Goal: Task Accomplishment & Management: Use online tool/utility

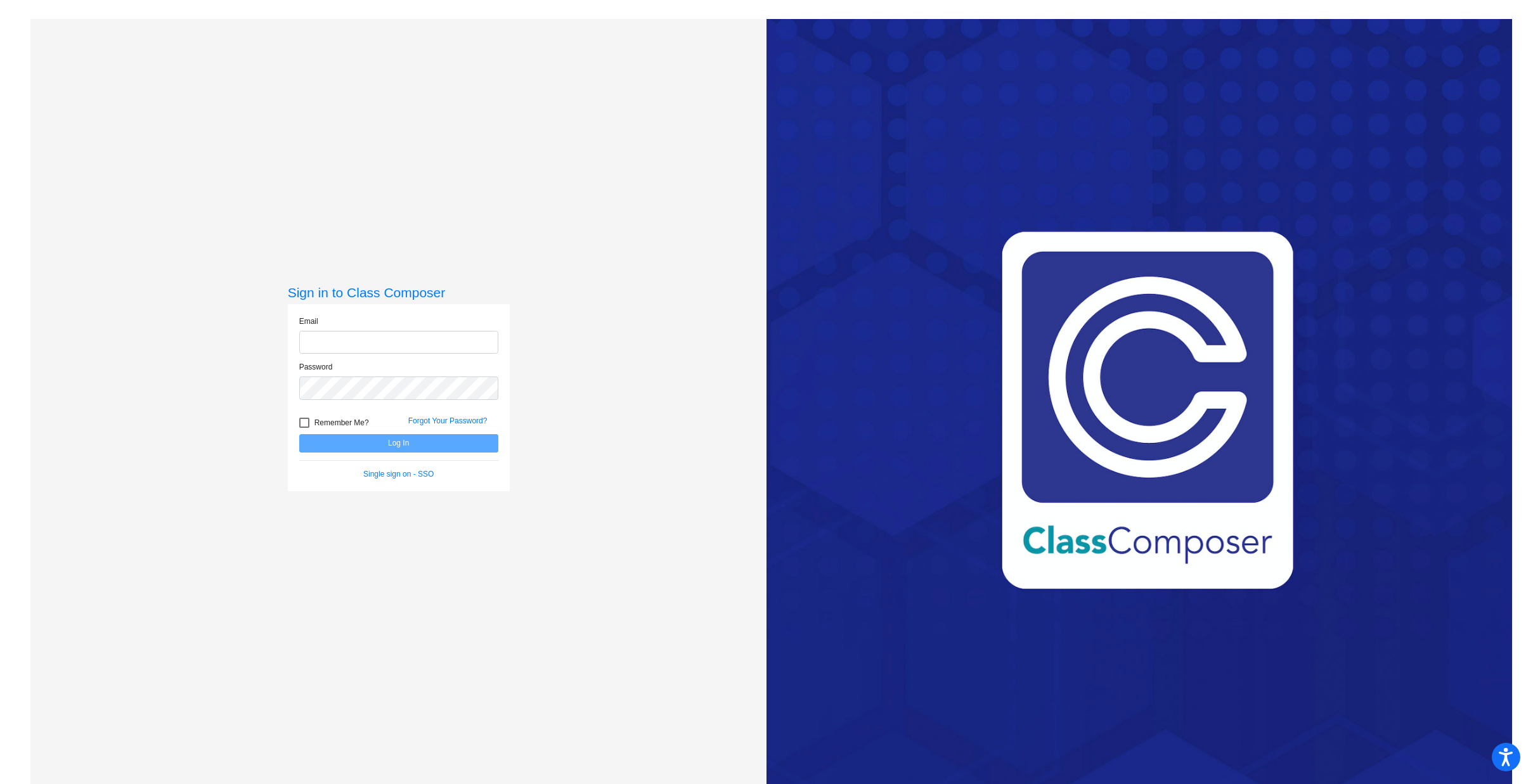
type input "[PERSON_NAME][EMAIL_ADDRESS][PERSON_NAME][DOMAIN_NAME]"
click at [362, 446] on button "Log In" at bounding box center [398, 442] width 199 height 18
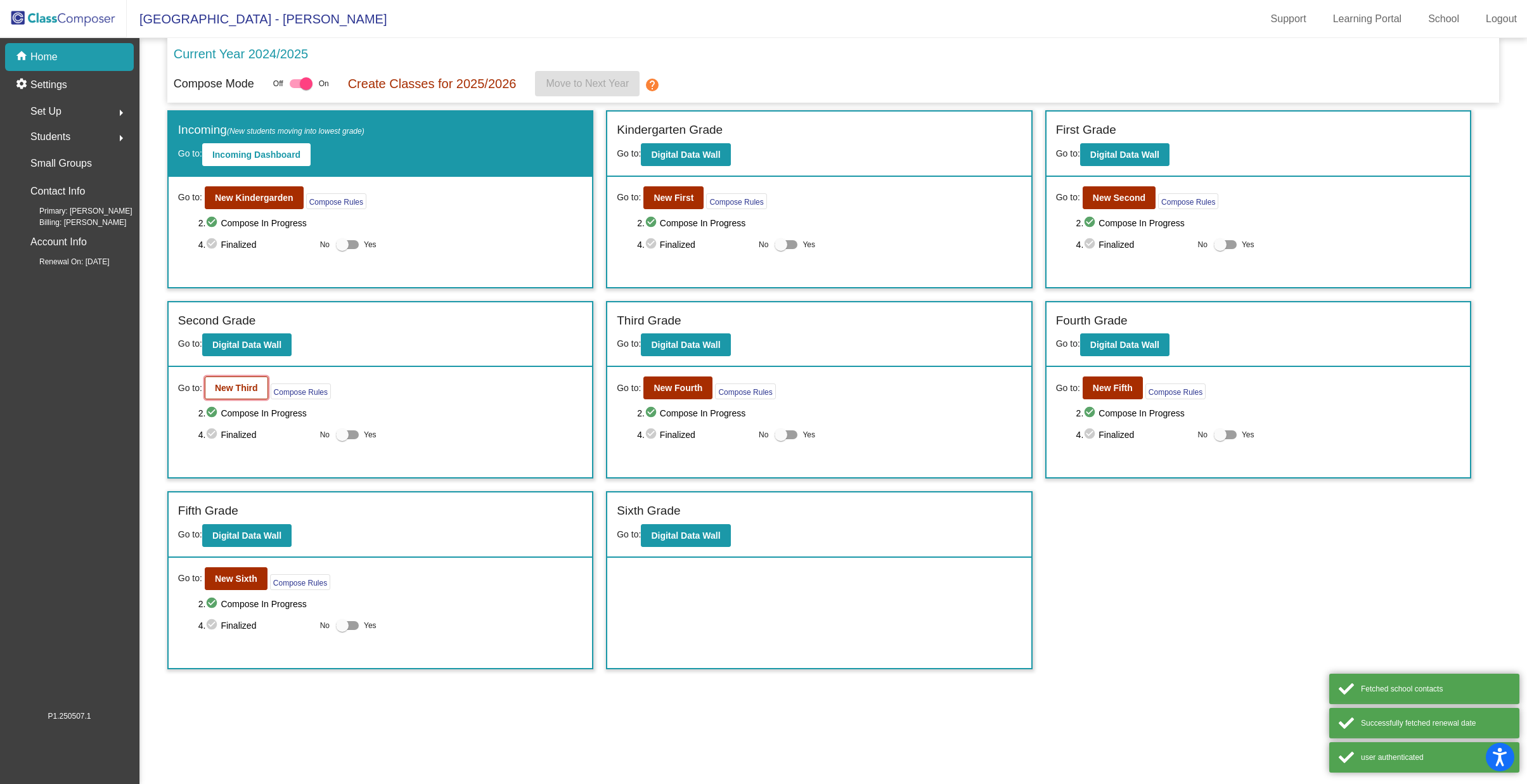
click at [246, 397] on button "New Third" at bounding box center [236, 388] width 63 height 23
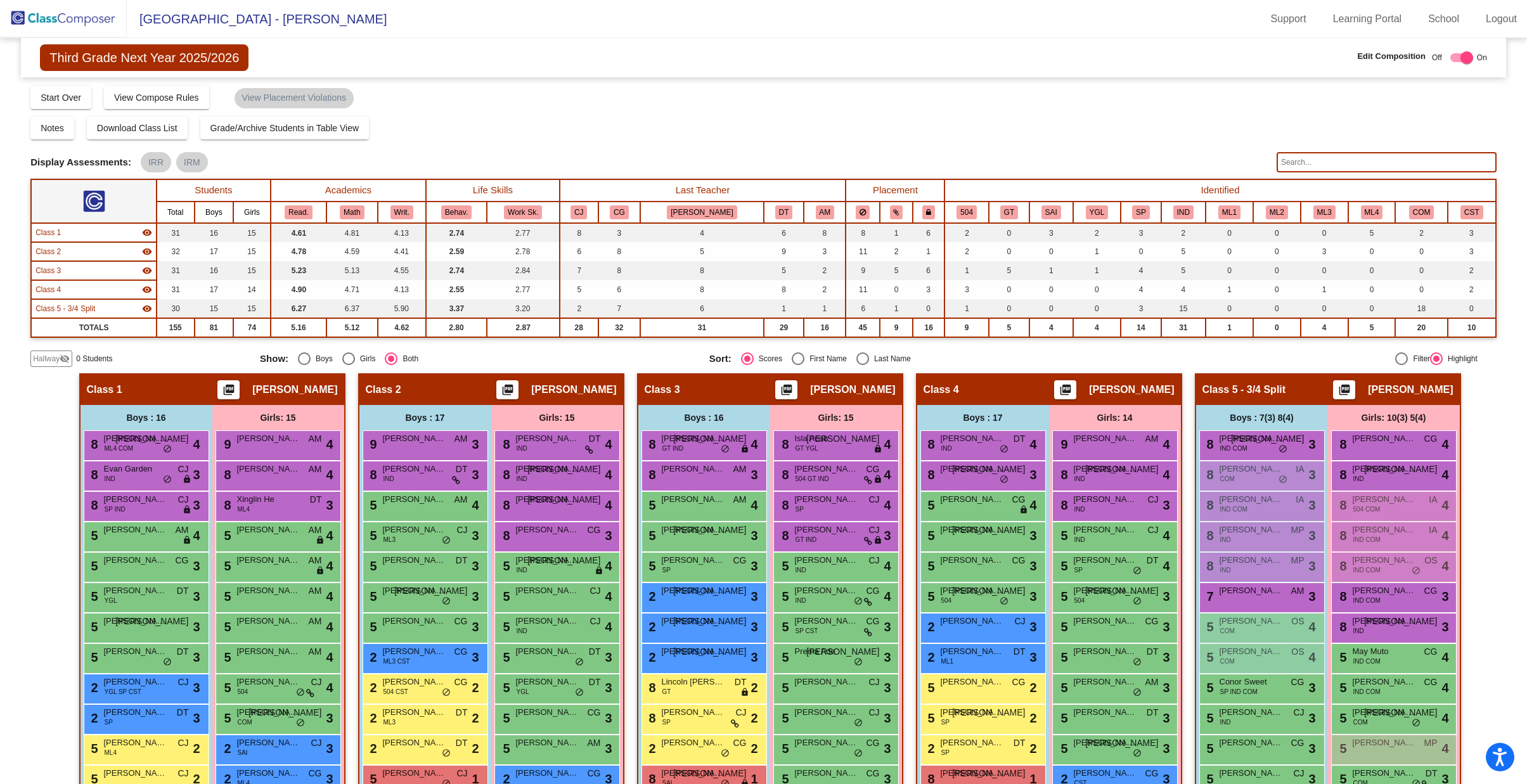
click at [1318, 163] on input "text" at bounding box center [1385, 161] width 220 height 20
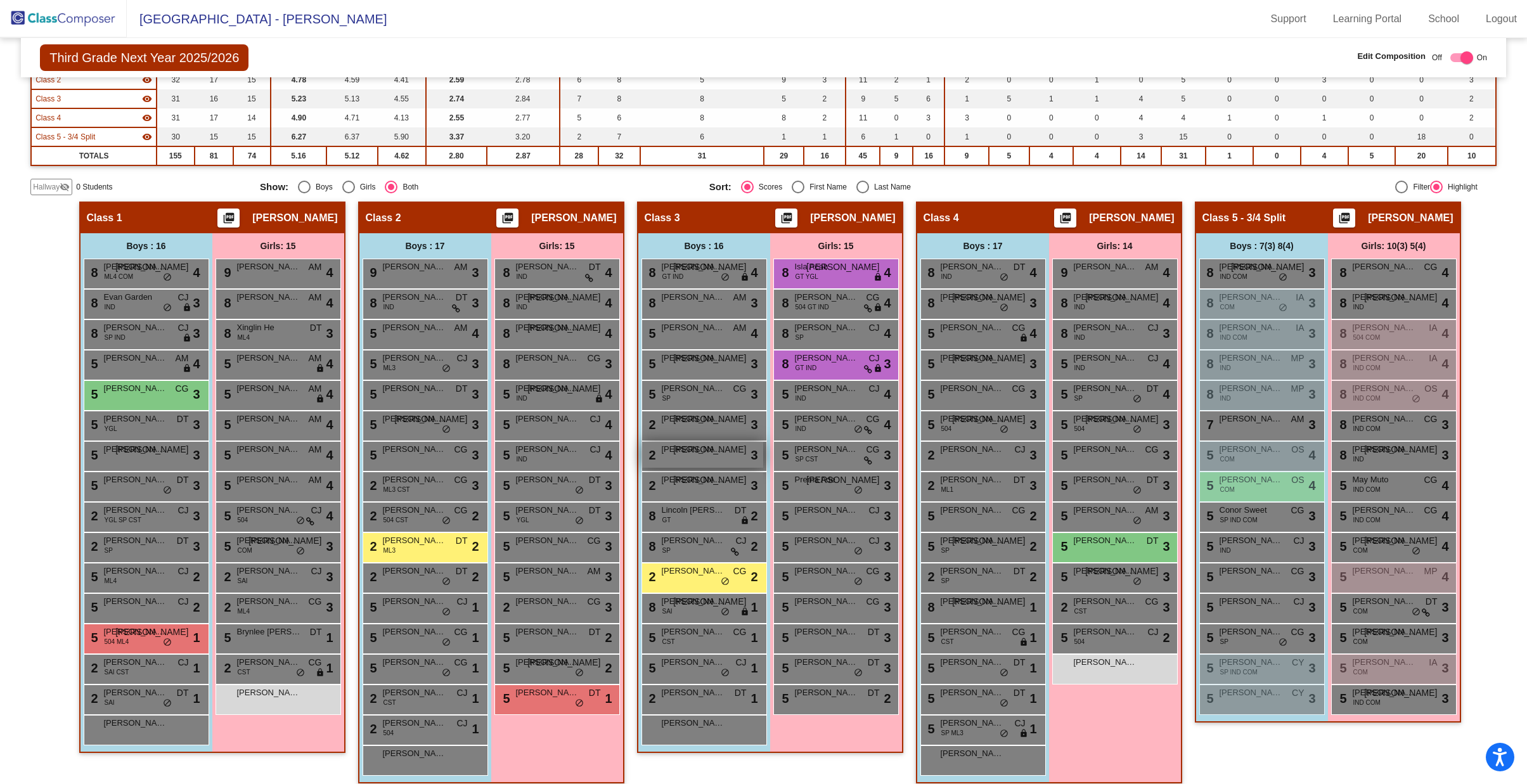
scroll to position [182, 0]
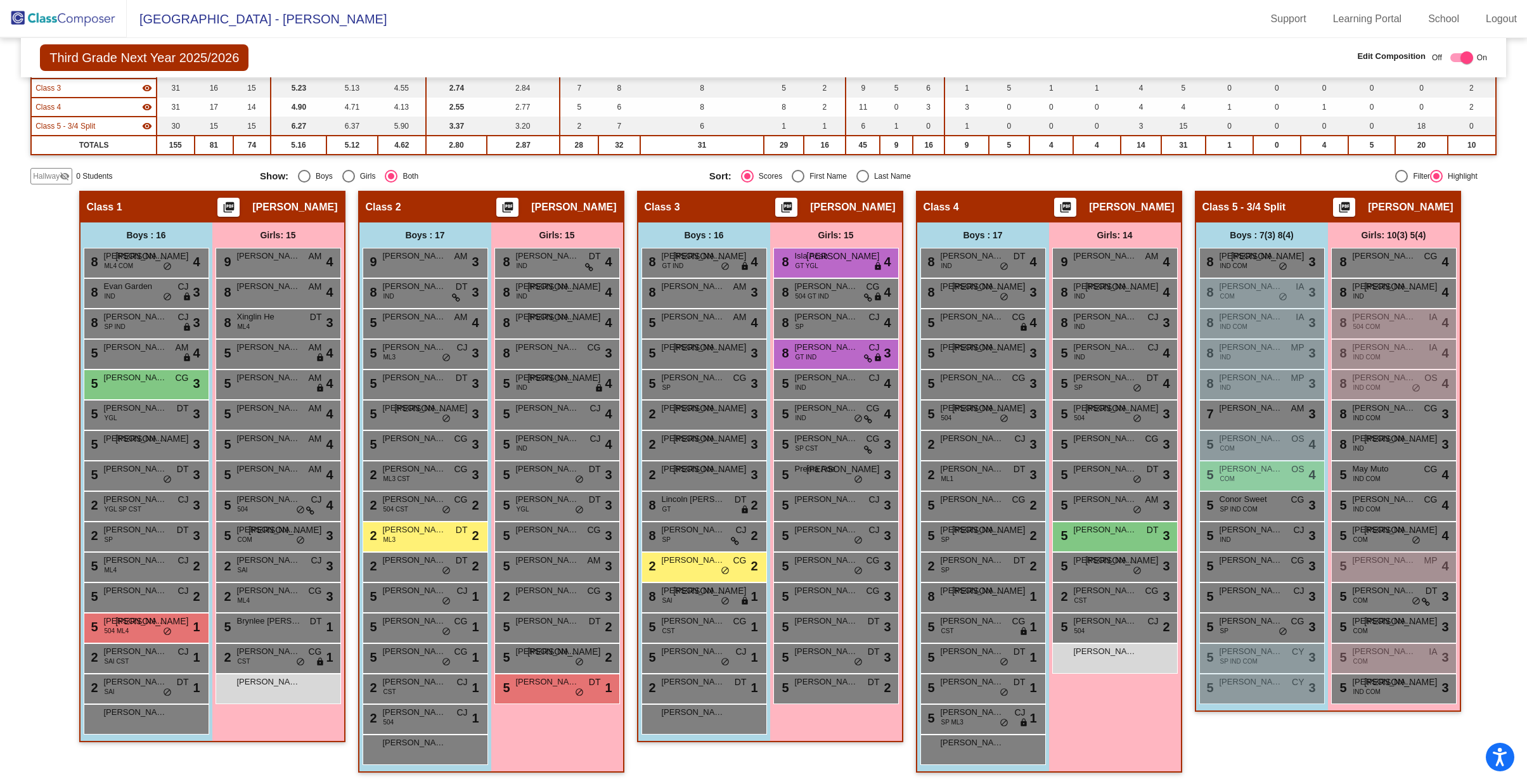
type input "ca"
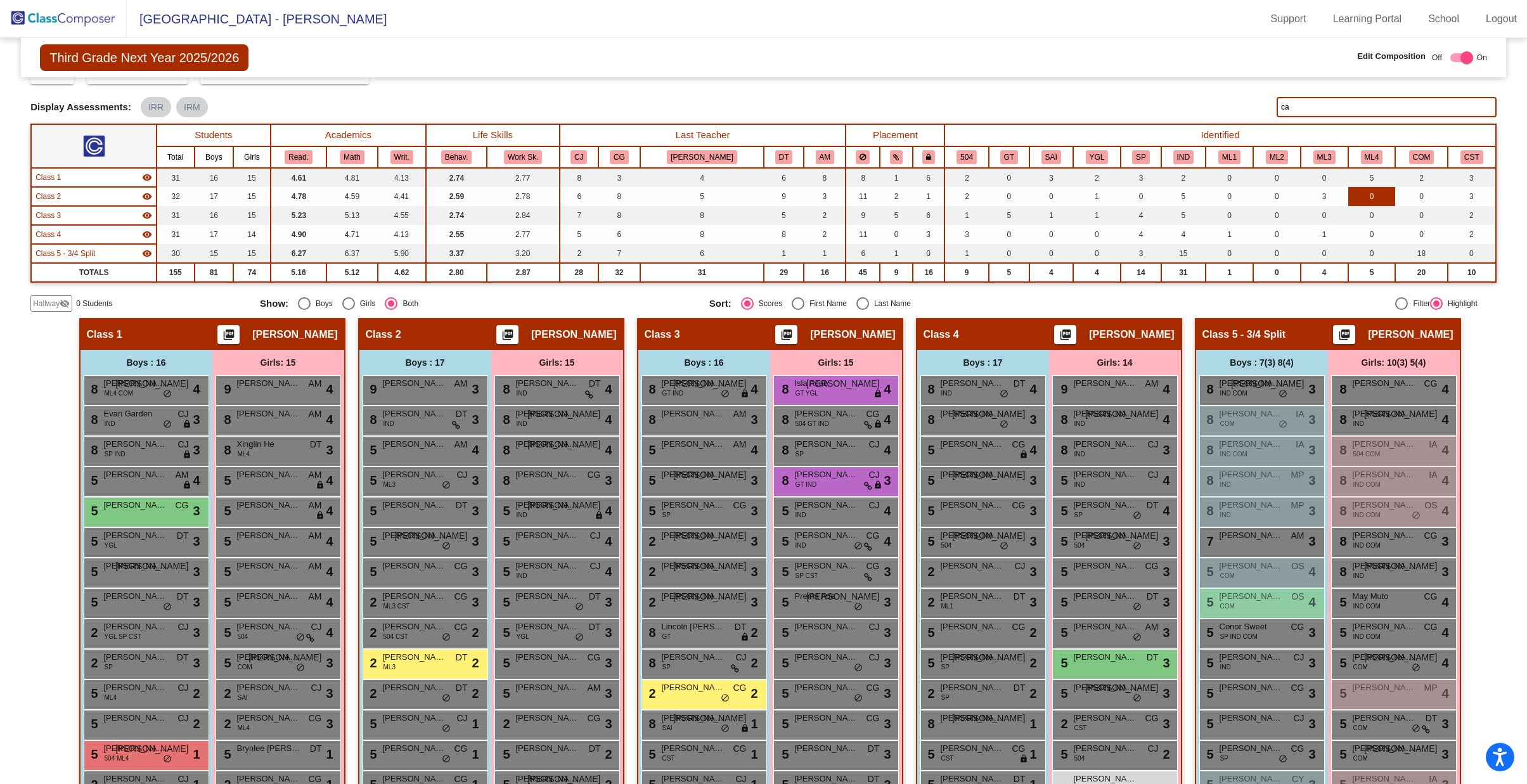
scroll to position [0, 0]
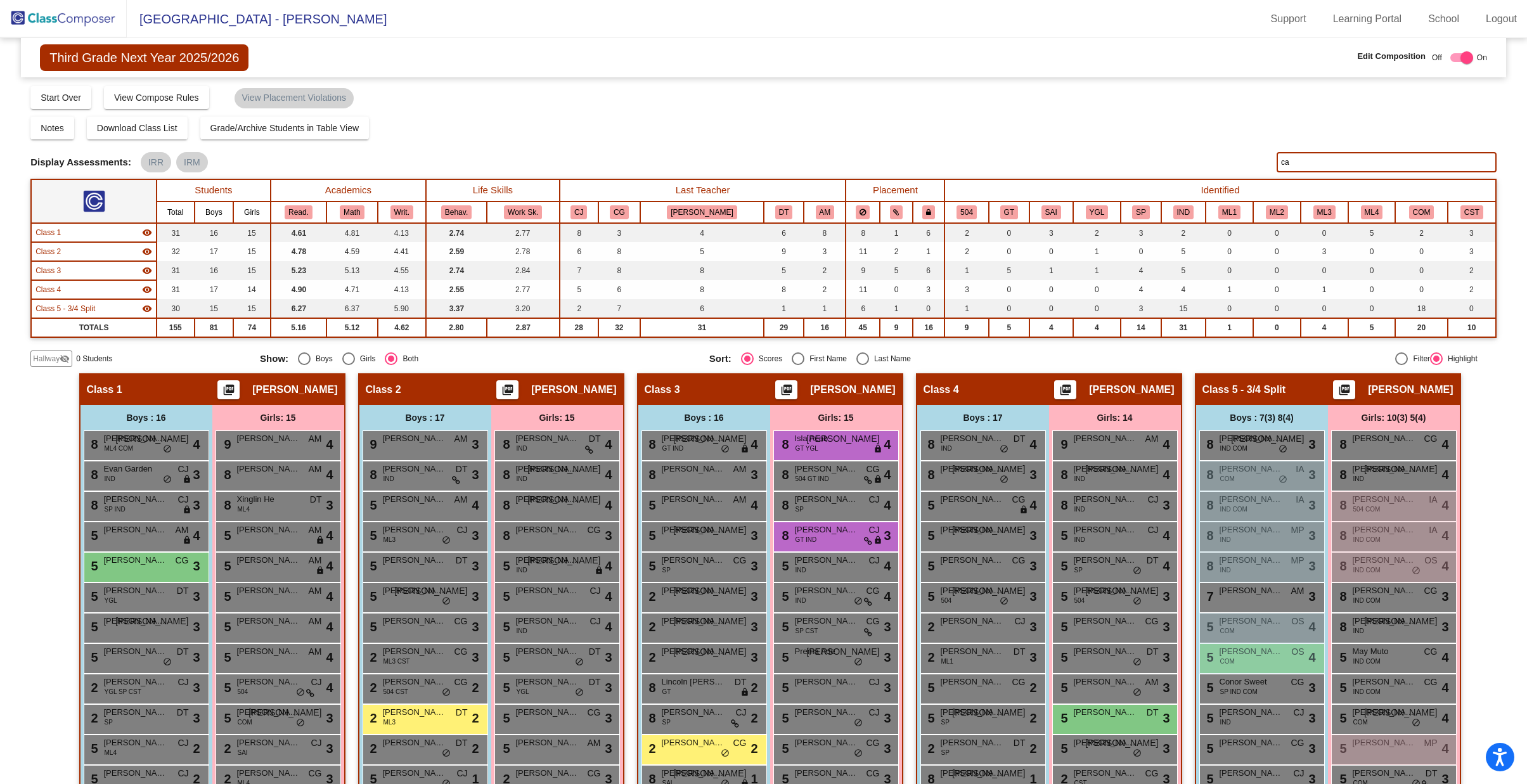
drag, startPoint x: 1318, startPoint y: 161, endPoint x: 1235, endPoint y: 164, distance: 83.1
click at [1235, 164] on div "Display Scores for Years: [DATE] - [DATE] [DATE] - [DATE] Display Assessments: …" at bounding box center [763, 161] width 1466 height 20
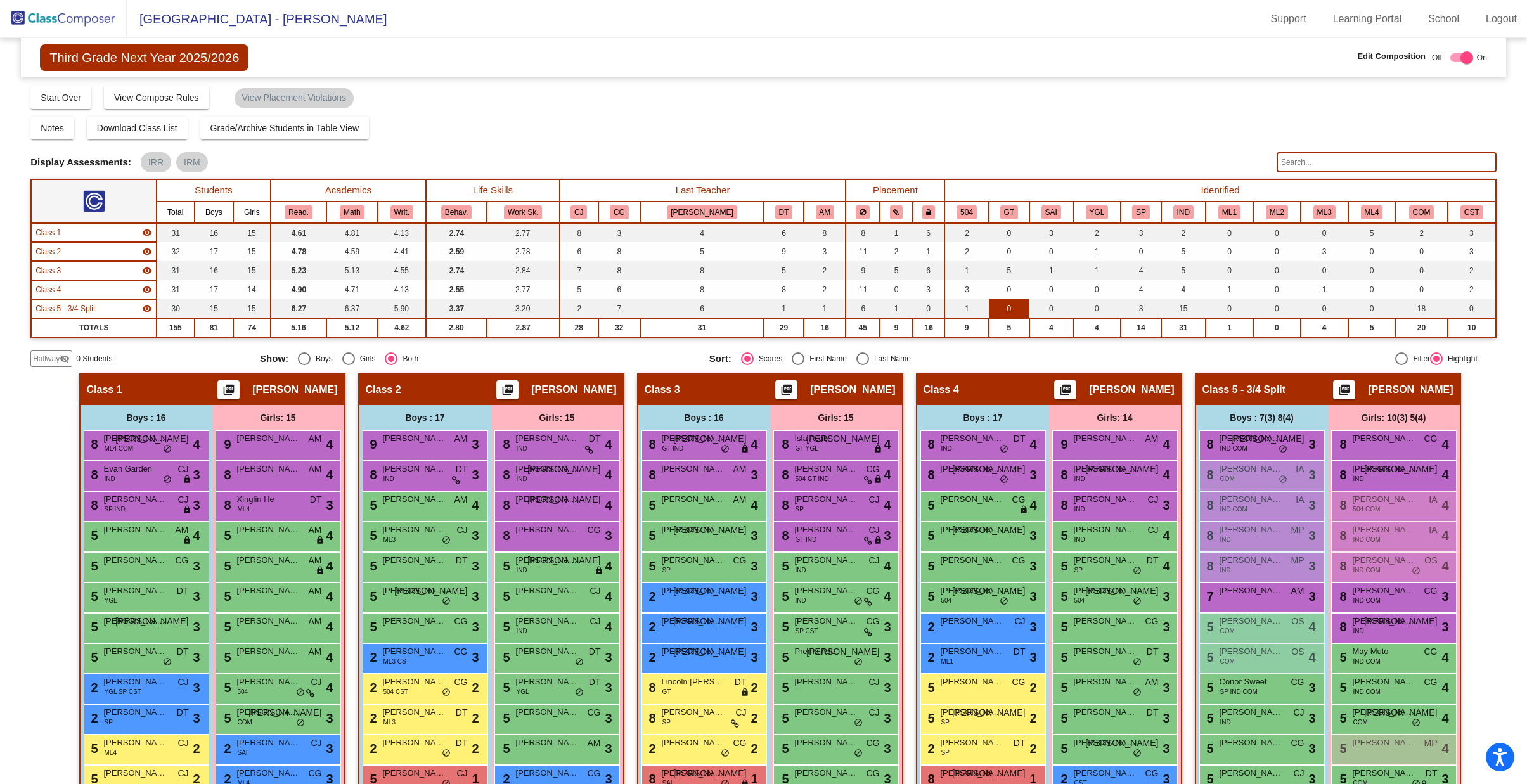
drag, startPoint x: 963, startPoint y: 165, endPoint x: 967, endPoint y: 311, distance: 146.1
click at [963, 165] on div "Display Assessments: IRR IRM" at bounding box center [648, 161] width 1236 height 20
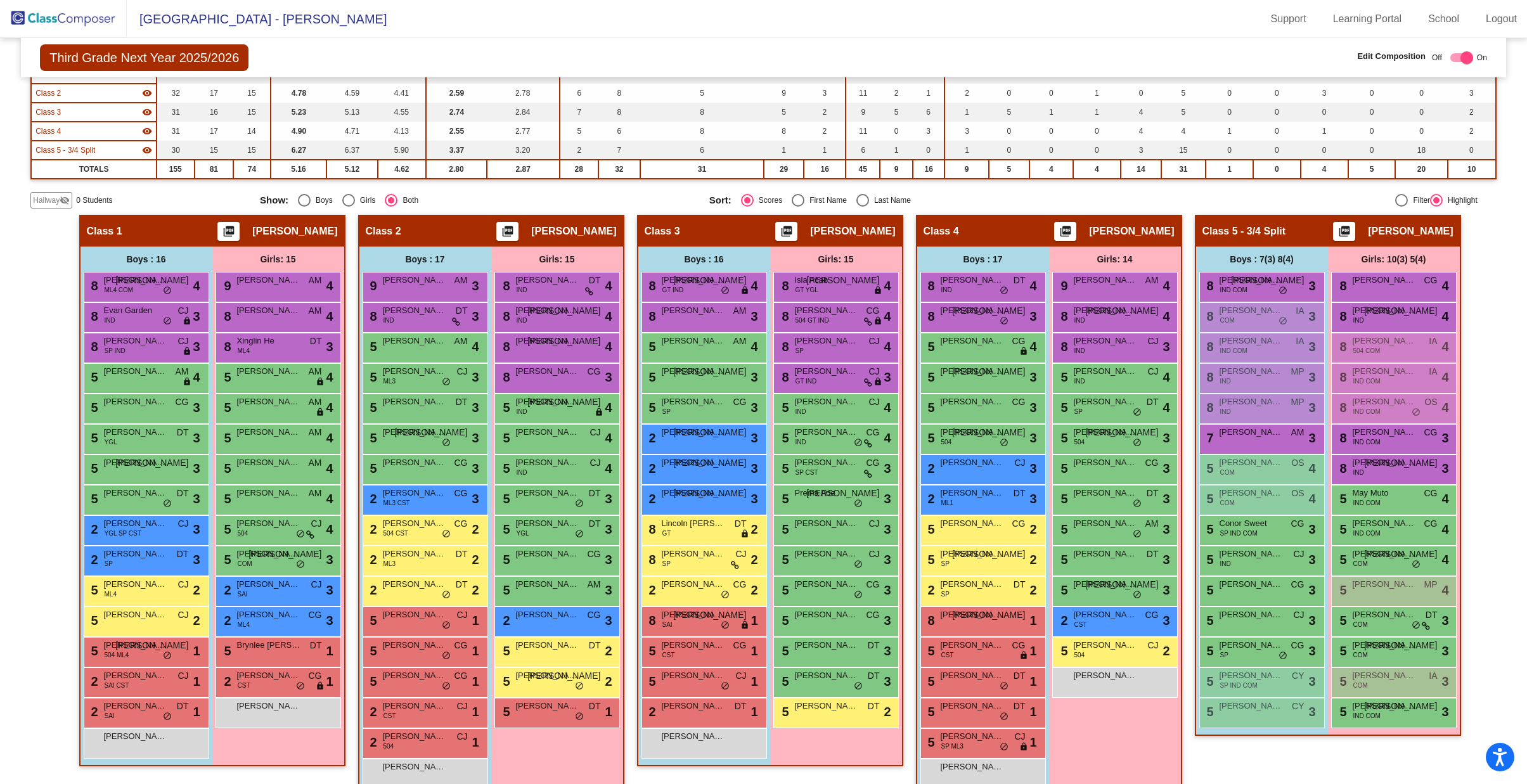
scroll to position [182, 0]
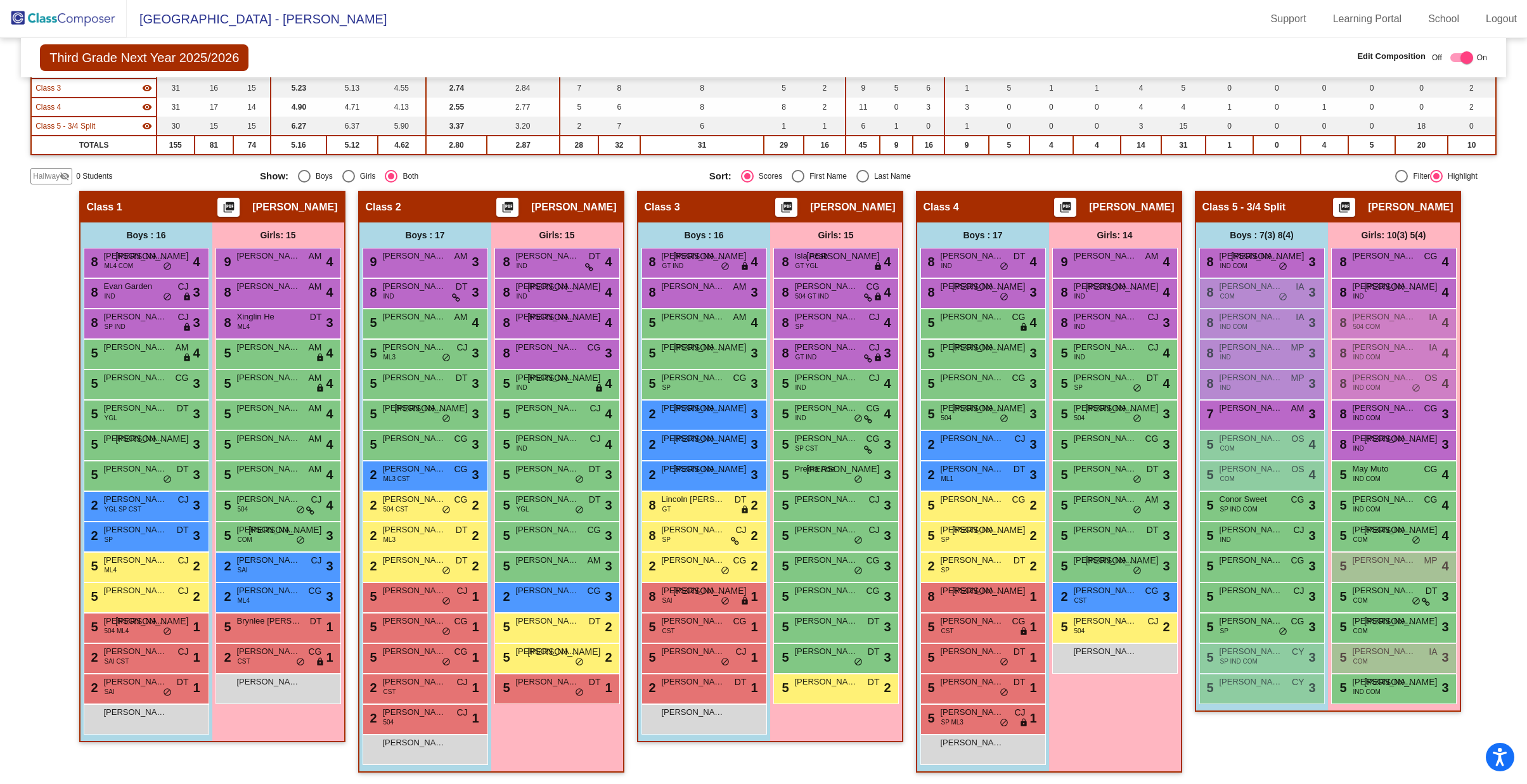
click at [0, 0] on div "Girls: 15 9 Miyu Delavan AM lock do_not_disturb_alt 4 8 [PERSON_NAME] Read AM l…" at bounding box center [0, 0] width 0 height 0
click at [0, 0] on div "Girls: 15 8 [PERSON_NAME] IND DT lock do_not_disturb_alt 4 8 [PERSON_NAME] IND …" at bounding box center [0, 0] width 0 height 0
